Goal: Information Seeking & Learning: Learn about a topic

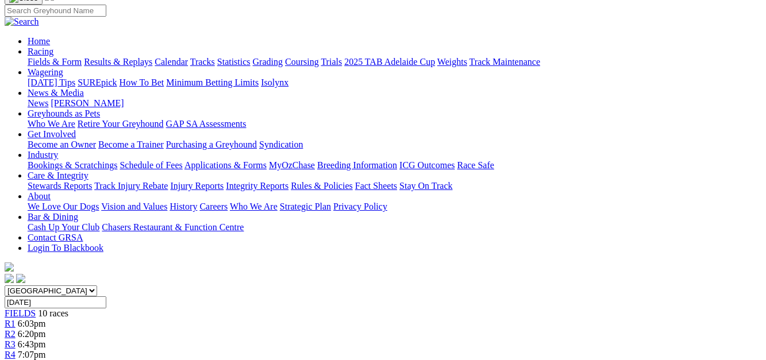
scroll to position [77, 0]
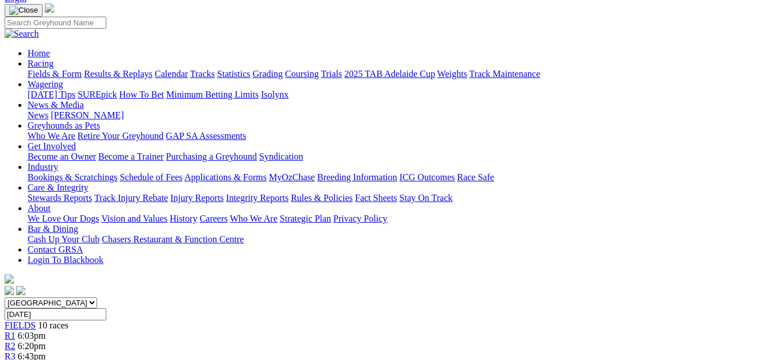
click at [46, 341] on span "6:20pm" at bounding box center [32, 346] width 28 height 10
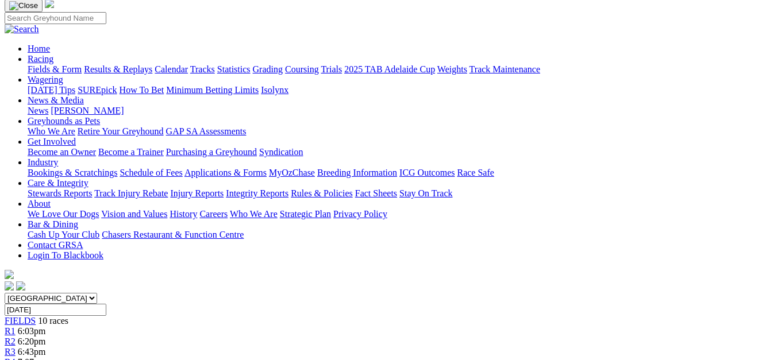
scroll to position [70, 0]
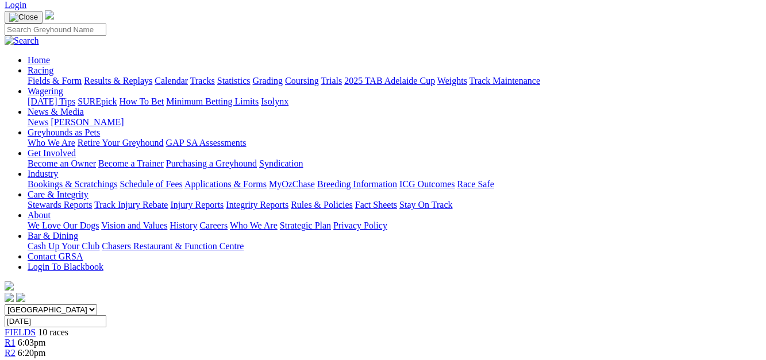
click at [259, 359] on div "R3 6:43pm" at bounding box center [383, 364] width 757 height 10
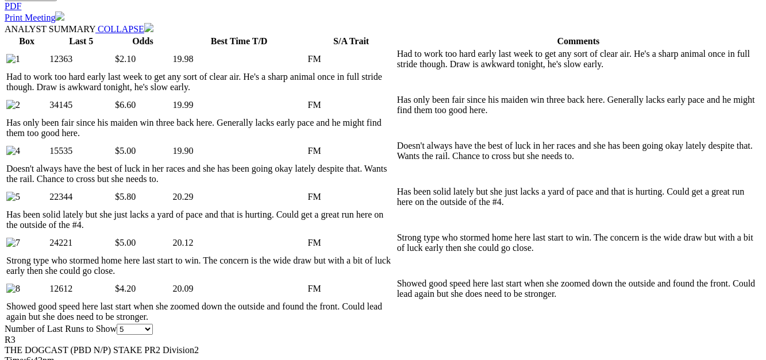
scroll to position [577, 0]
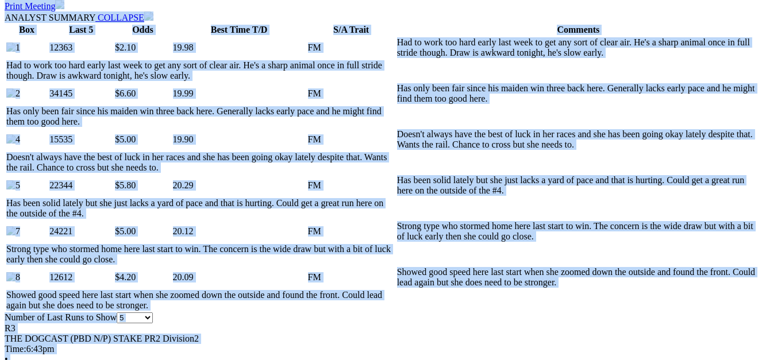
drag, startPoint x: 758, startPoint y: 118, endPoint x: 756, endPoint y: 130, distance: 11.8
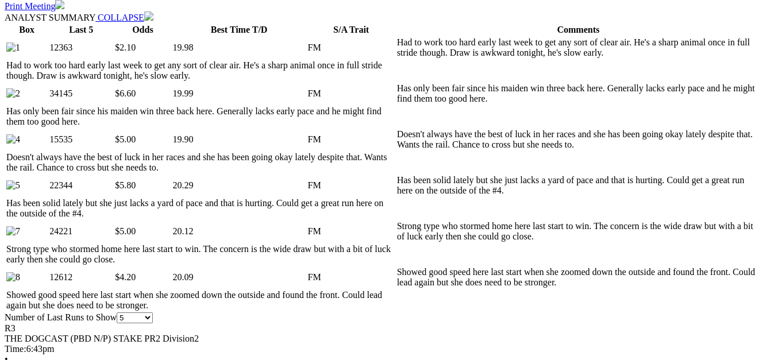
drag, startPoint x: 756, startPoint y: 130, endPoint x: 715, endPoint y: 132, distance: 40.9
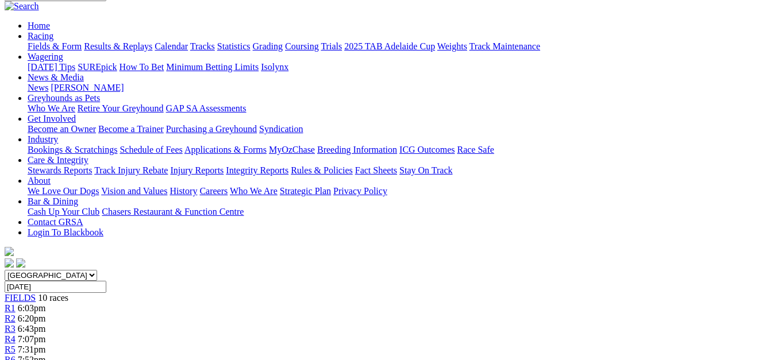
scroll to position [97, 63]
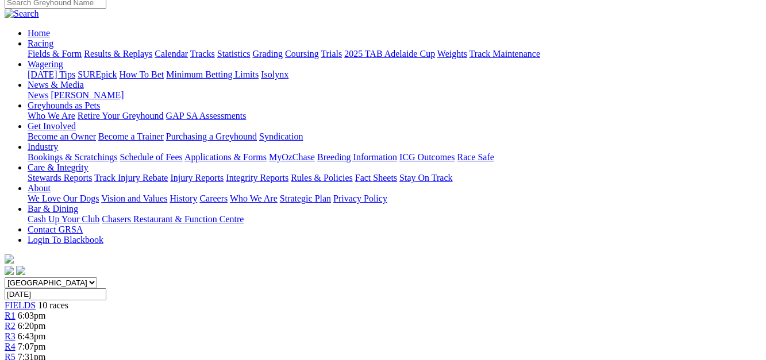
click at [16, 332] on span "R3" at bounding box center [10, 337] width 11 height 10
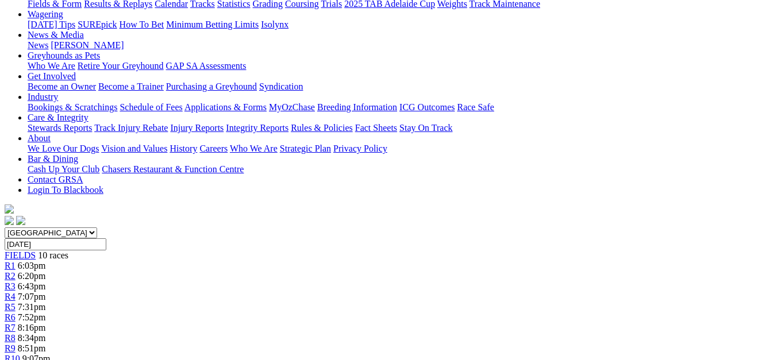
scroll to position [140, 0]
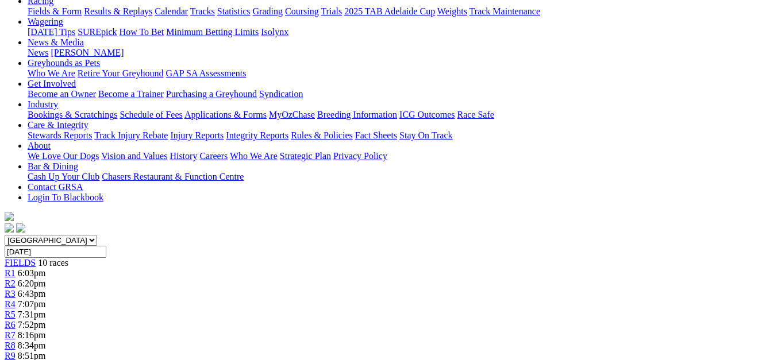
click at [46, 299] on span "7:07pm" at bounding box center [32, 304] width 28 height 10
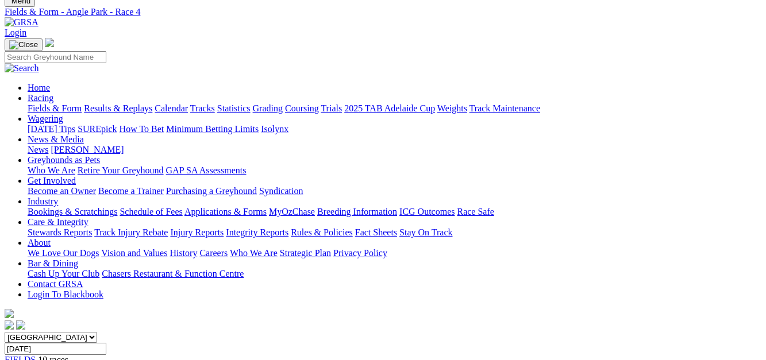
scroll to position [38, 0]
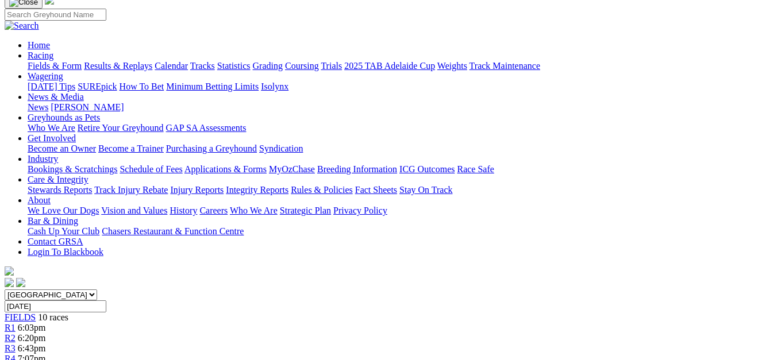
scroll to position [23, 0]
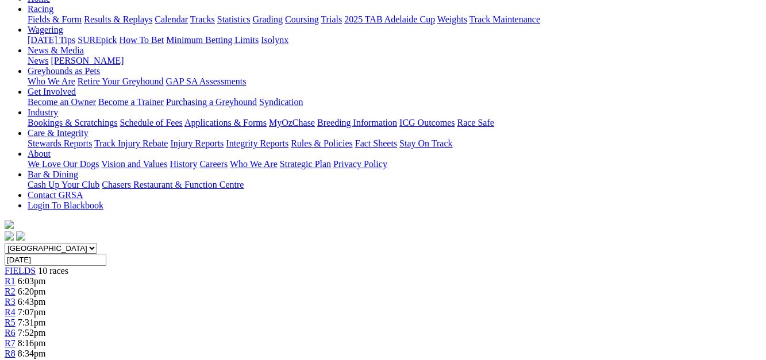
scroll to position [124, 0]
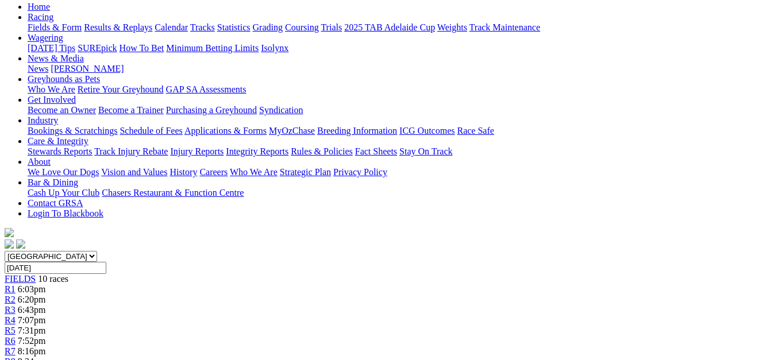
click at [528, 346] on div "R7 8:16pm" at bounding box center [383, 351] width 757 height 10
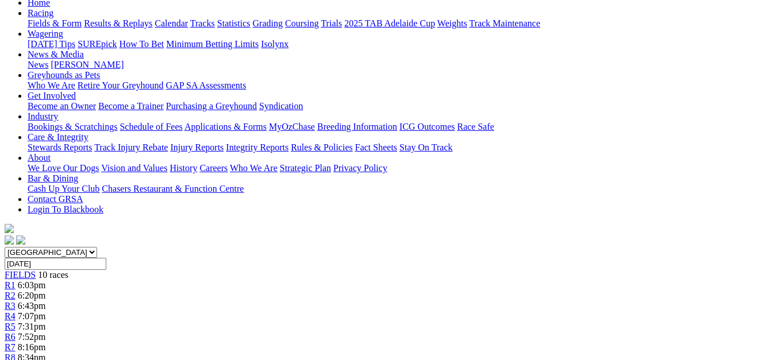
scroll to position [120, 0]
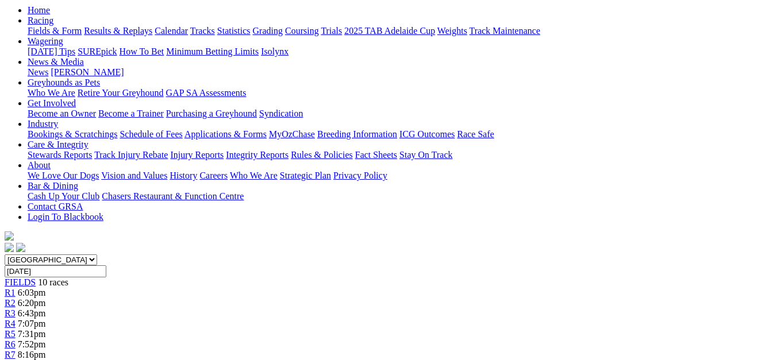
click at [16, 360] on span "R8" at bounding box center [10, 365] width 11 height 10
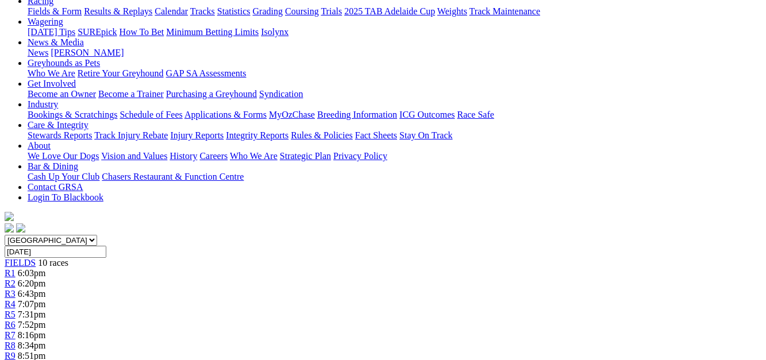
scroll to position [97, 0]
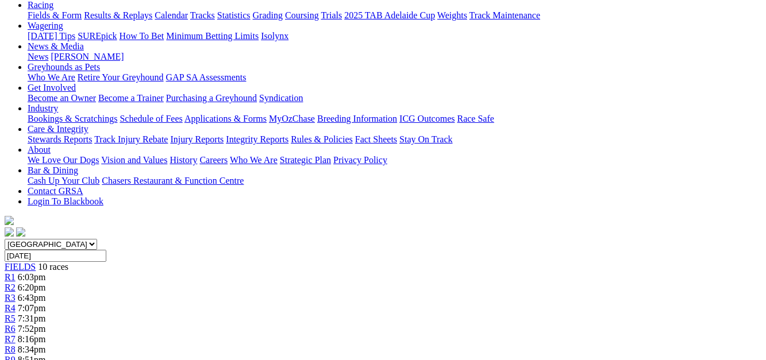
scroll to position [70, 0]
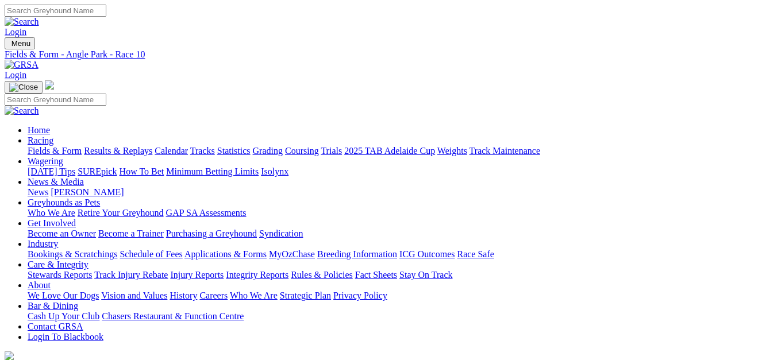
select select "QLD"
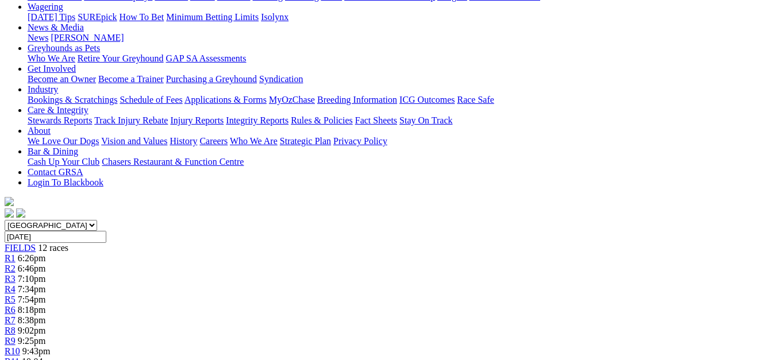
scroll to position [71, 0]
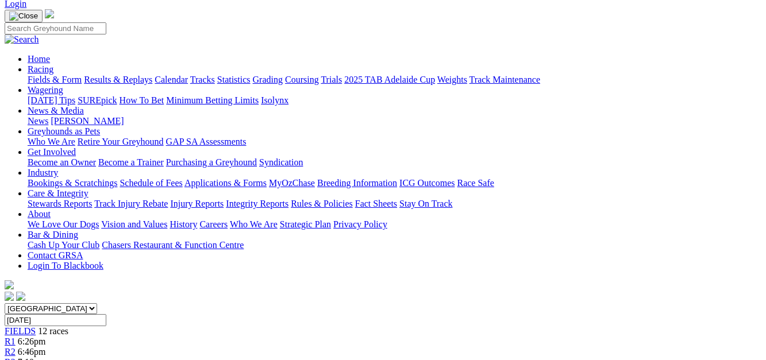
click at [46, 347] on span "6:46pm" at bounding box center [32, 352] width 28 height 10
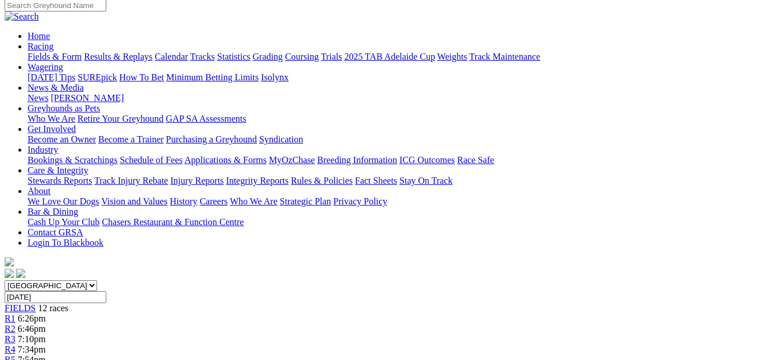
scroll to position [63, 0]
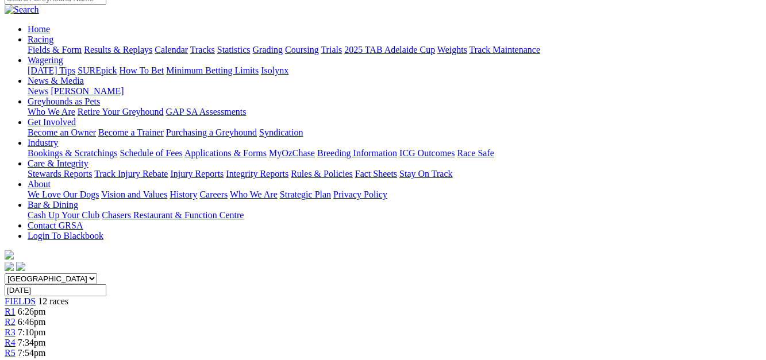
scroll to position [82, 0]
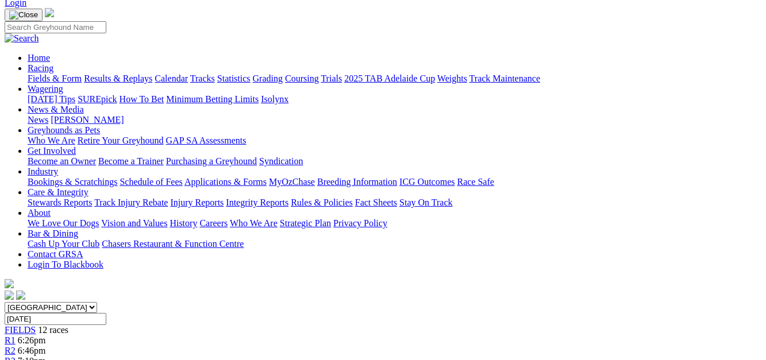
scroll to position [48, 0]
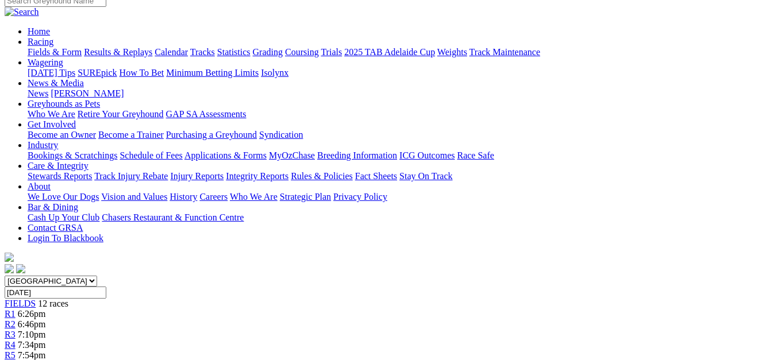
scroll to position [72, 0]
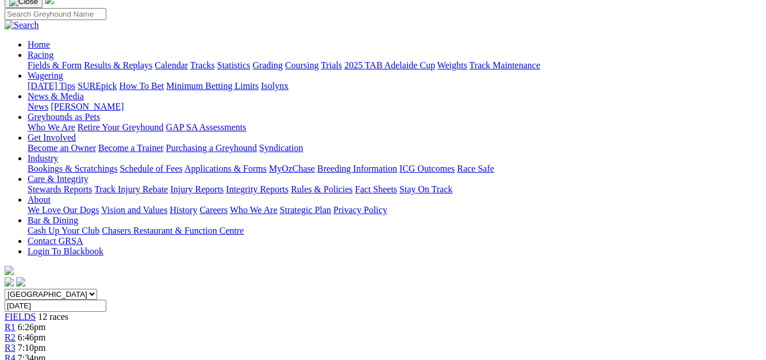
scroll to position [67, 0]
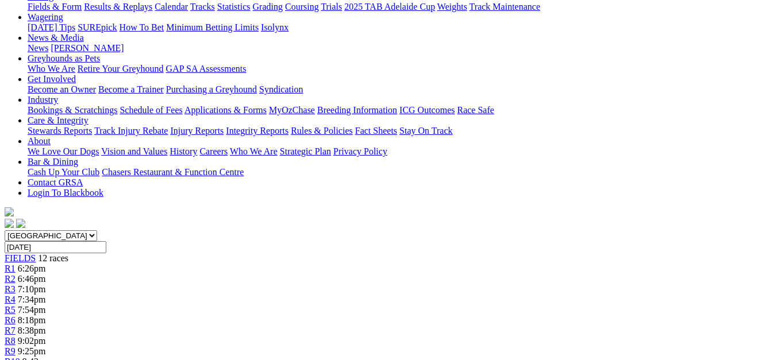
scroll to position [99, 0]
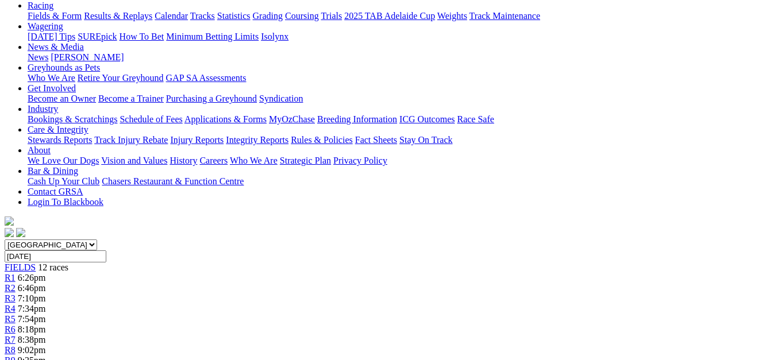
scroll to position [18, 0]
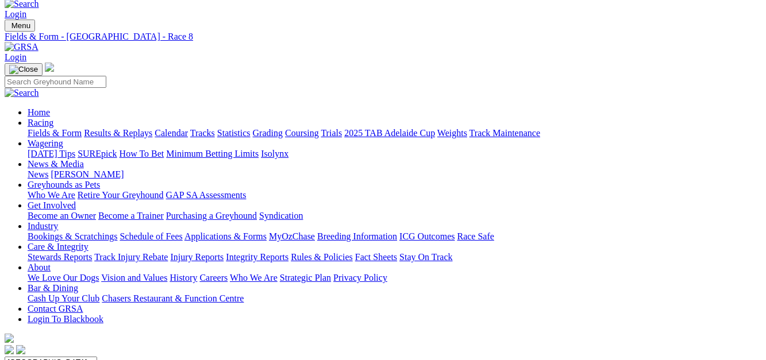
click at [97, 357] on select "South Australia New South Wales Northern Territory Queensland Tasmania Victoria…" at bounding box center [51, 362] width 93 height 11
select select "NSW"
click at [25, 357] on select "South Australia New South Wales Northern Territory Queensland Tasmania Victoria…" at bounding box center [51, 362] width 93 height 11
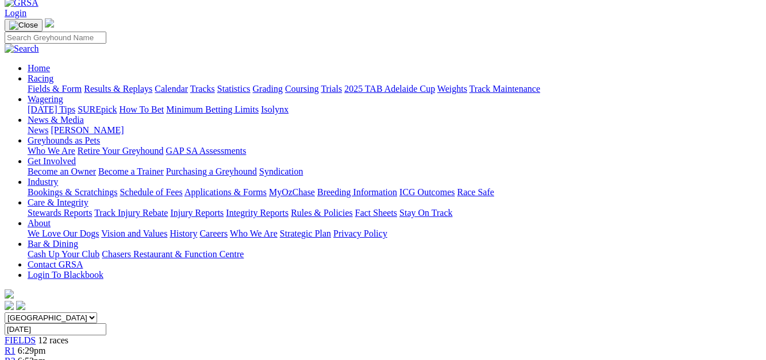
scroll to position [47, 0]
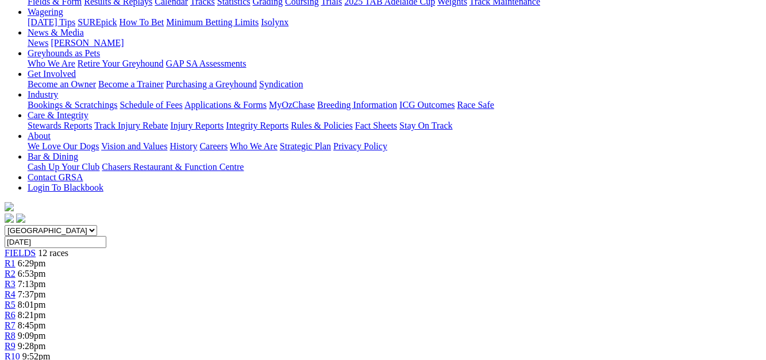
scroll to position [124, 0]
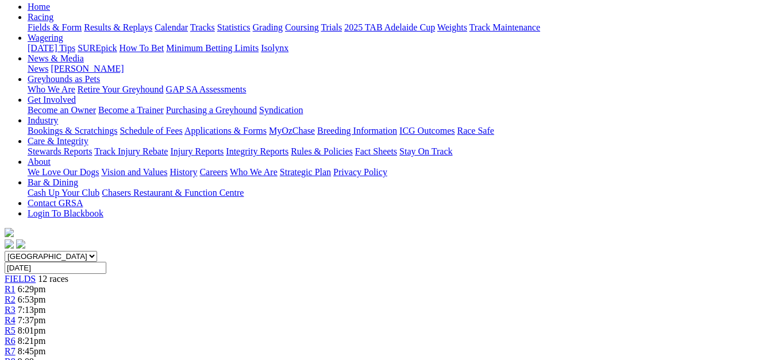
click at [16, 315] on link "R4" at bounding box center [10, 320] width 11 height 10
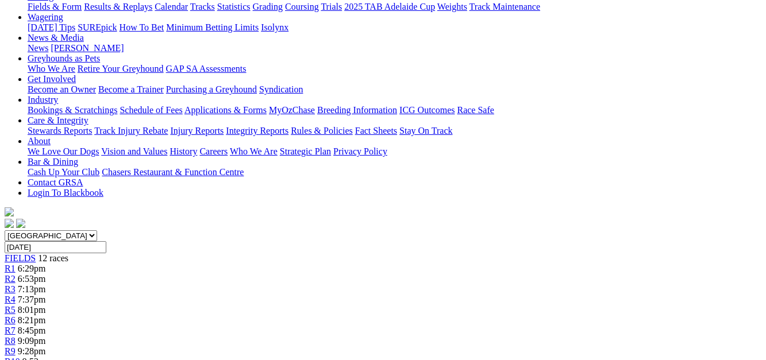
scroll to position [14, 0]
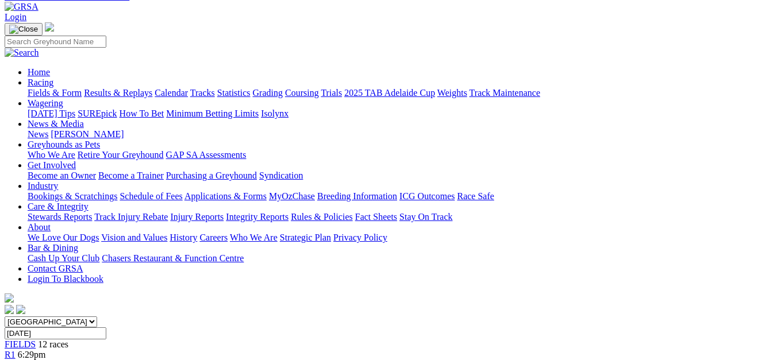
scroll to position [54, 0]
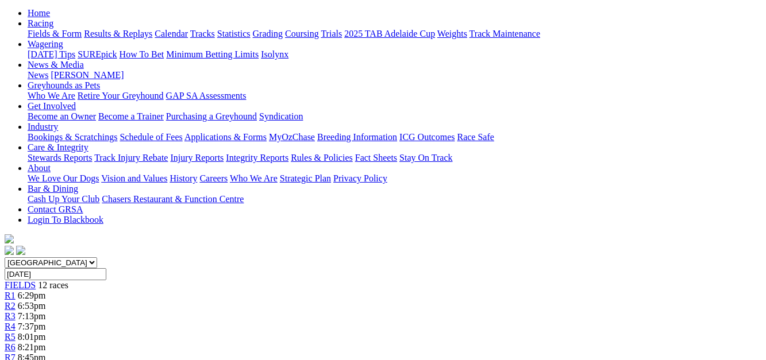
scroll to position [59, 0]
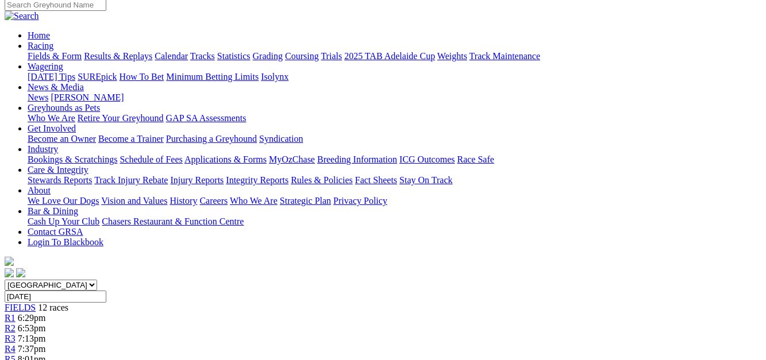
scroll to position [90, 0]
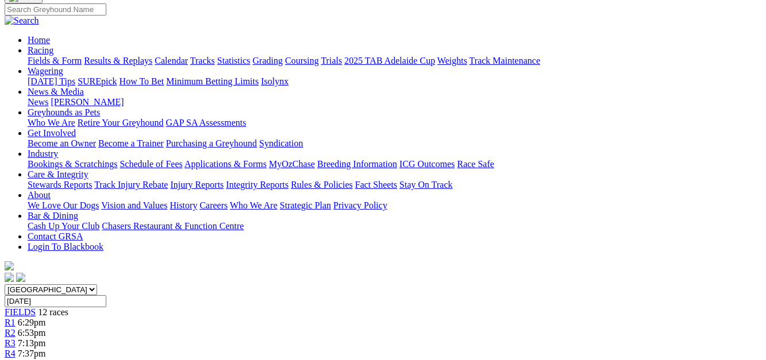
click at [97, 284] on select "South Australia New South Wales Northern Territory Queensland Tasmania Victoria…" at bounding box center [51, 289] width 93 height 11
select select "SA"
click at [25, 284] on select "South Australia New South Wales Northern Territory Queensland Tasmania Victoria…" at bounding box center [51, 289] width 93 height 11
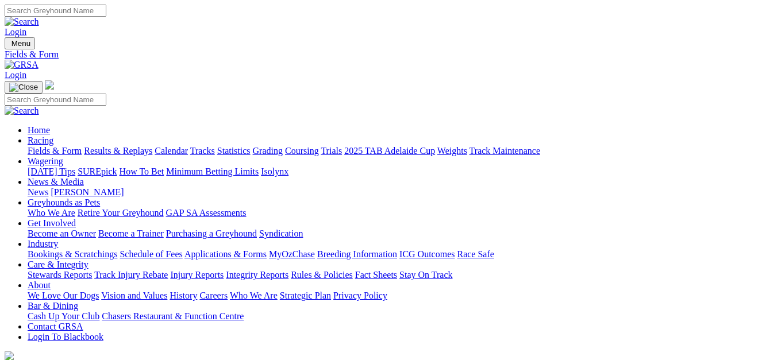
select select "[GEOGRAPHIC_DATA]"
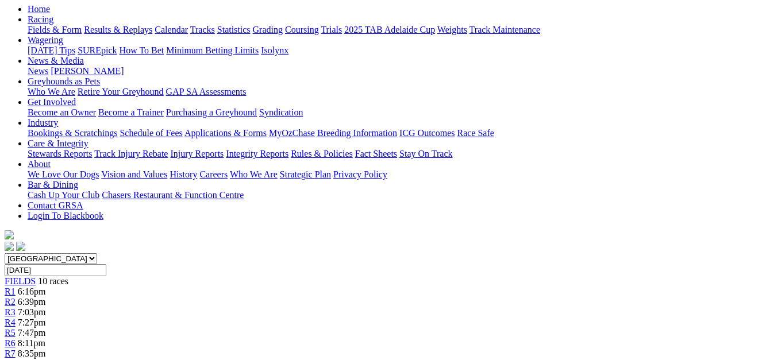
scroll to position [105, 0]
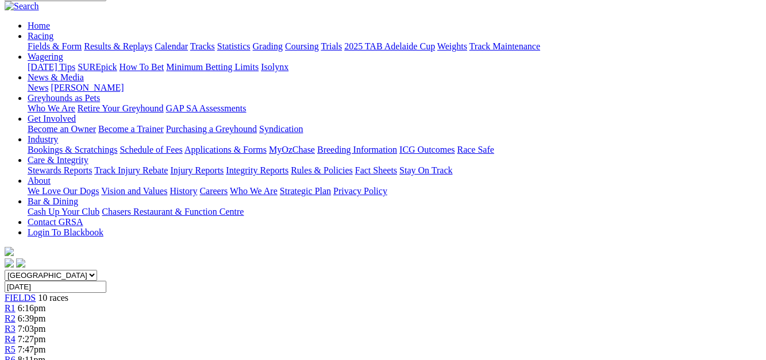
click at [250, 324] on div "R3 7:03pm" at bounding box center [383, 329] width 757 height 10
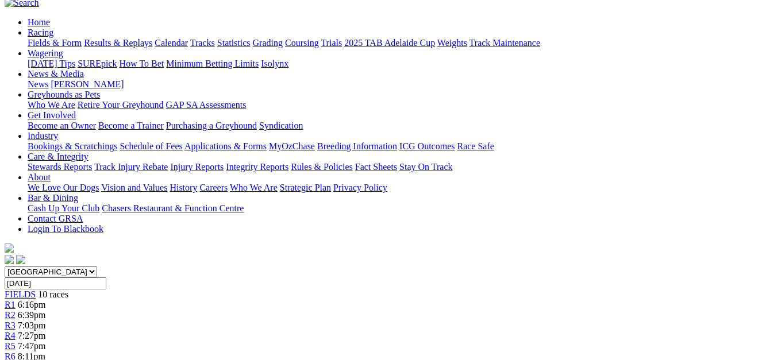
scroll to position [100, 0]
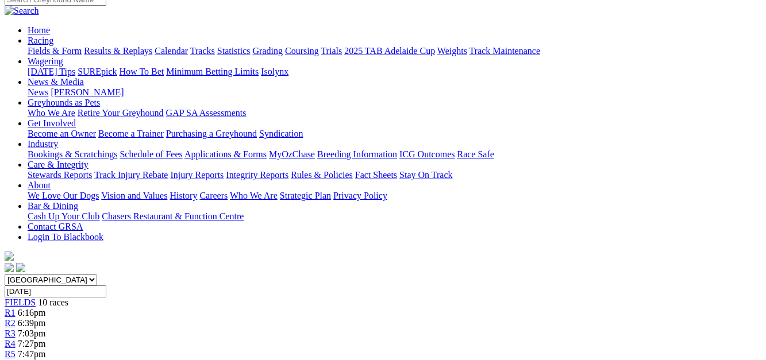
click at [46, 339] on span "7:27pm" at bounding box center [32, 344] width 28 height 10
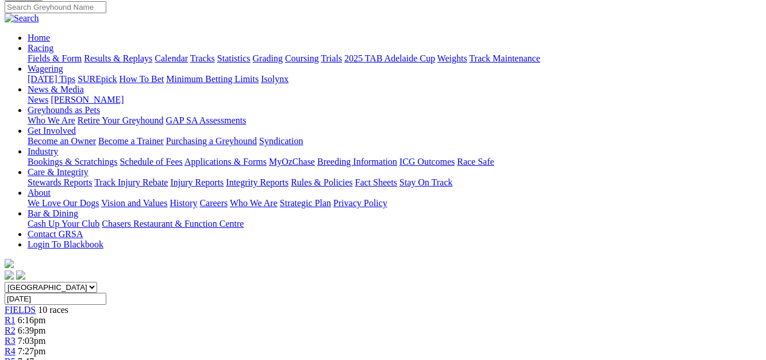
scroll to position [85, 0]
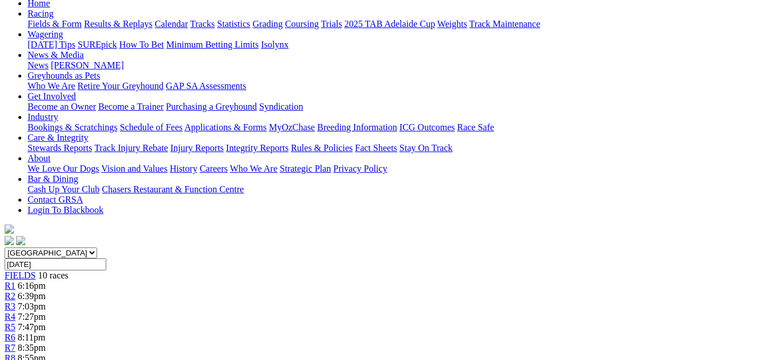
scroll to position [115, 0]
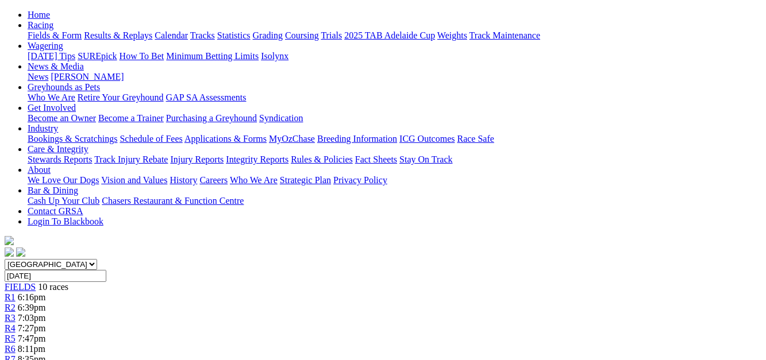
click at [415, 334] on div "R5 7:47pm" at bounding box center [383, 339] width 757 height 10
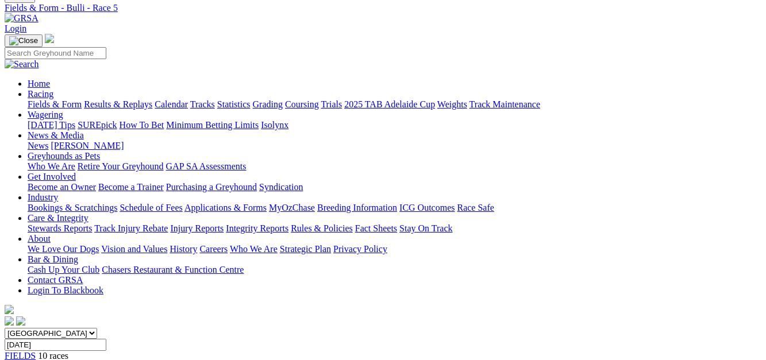
scroll to position [36, 0]
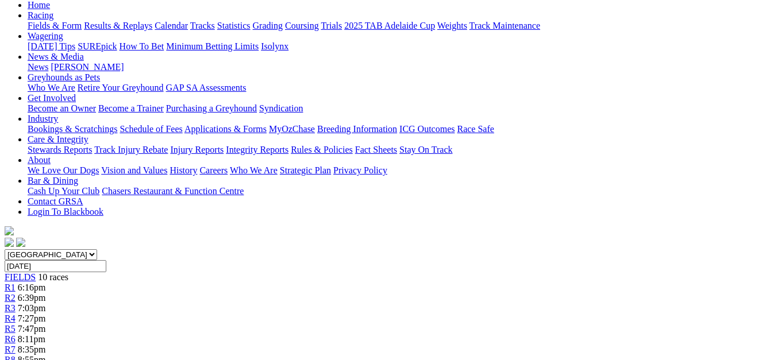
scroll to position [96, 0]
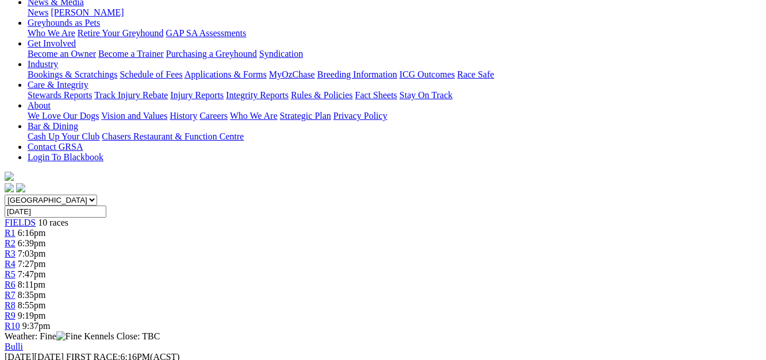
scroll to position [169, 0]
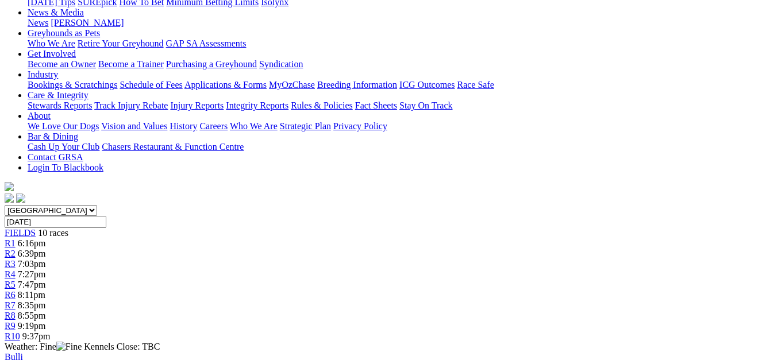
click at [46, 311] on span "8:55pm" at bounding box center [32, 316] width 28 height 10
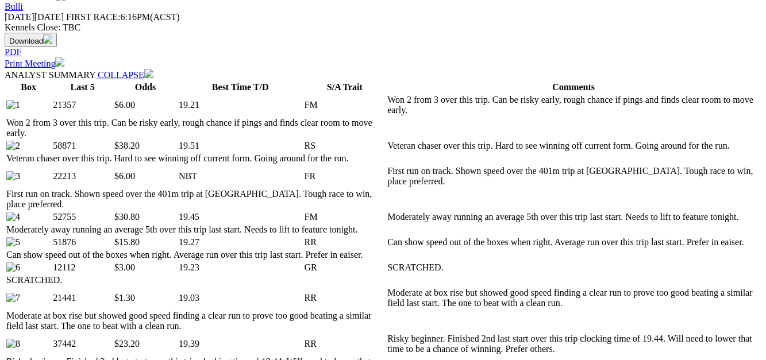
scroll to position [309, 0]
